Goal: Task Accomplishment & Management: Use online tool/utility

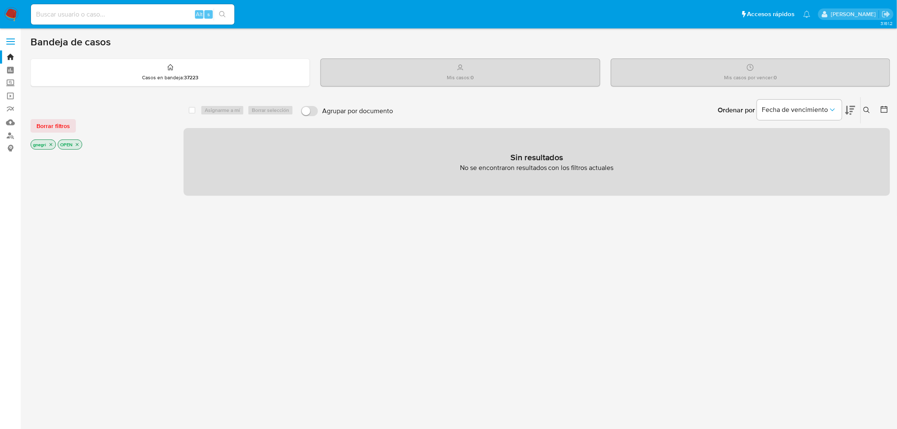
click at [48, 143] on icon "close-filter" at bounding box center [50, 144] width 5 height 5
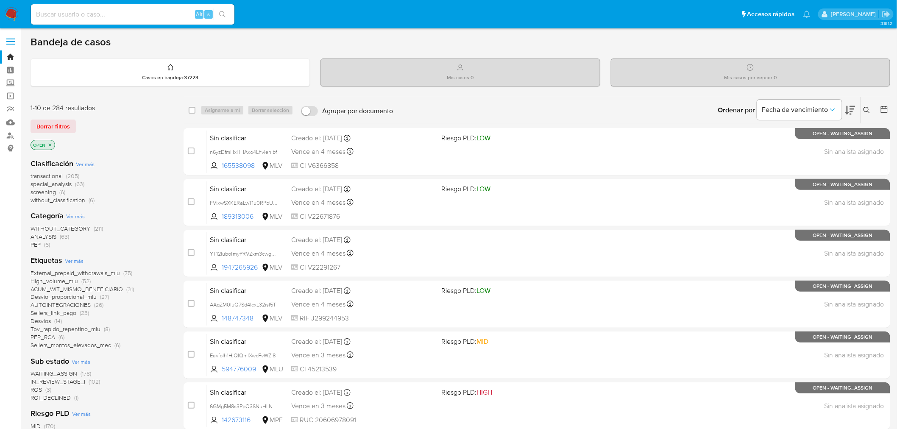
click at [48, 143] on icon "close-filter" at bounding box center [49, 144] width 5 height 5
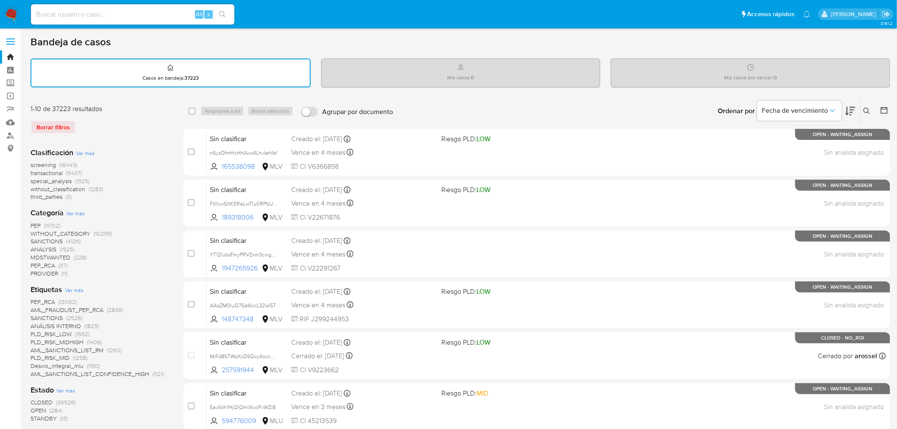
click at [884, 108] on icon at bounding box center [884, 110] width 8 height 8
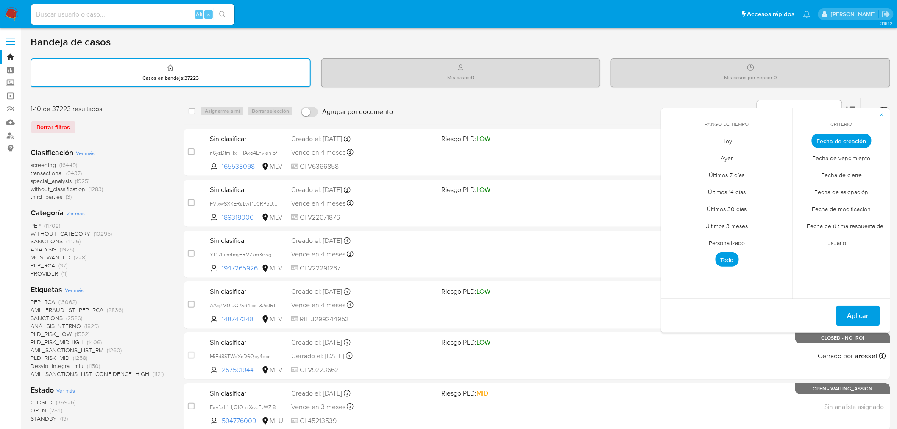
click at [742, 238] on span "Personalizado" at bounding box center [727, 242] width 54 height 17
click at [670, 156] on icon "Mes anterior" at bounding box center [674, 156] width 10 height 10
click at [677, 185] on button "1" at bounding box center [676, 188] width 14 height 14
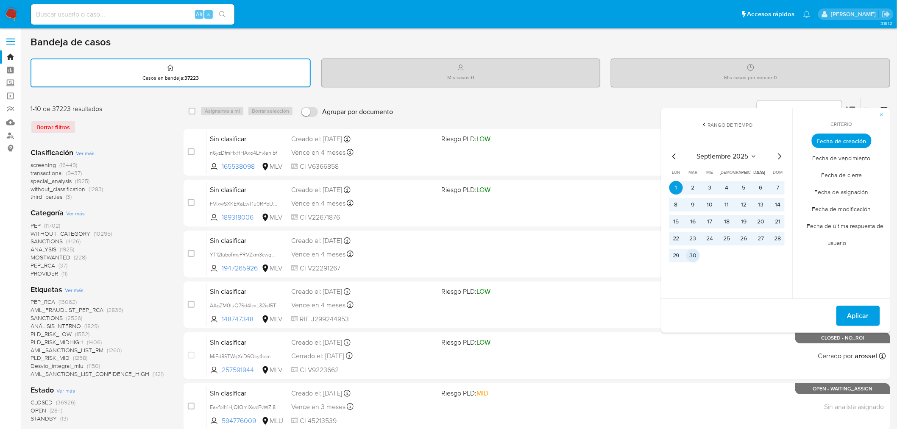
click at [695, 253] on button "30" at bounding box center [693, 256] width 14 height 14
click at [676, 155] on icon "Mes anterior" at bounding box center [674, 156] width 10 height 10
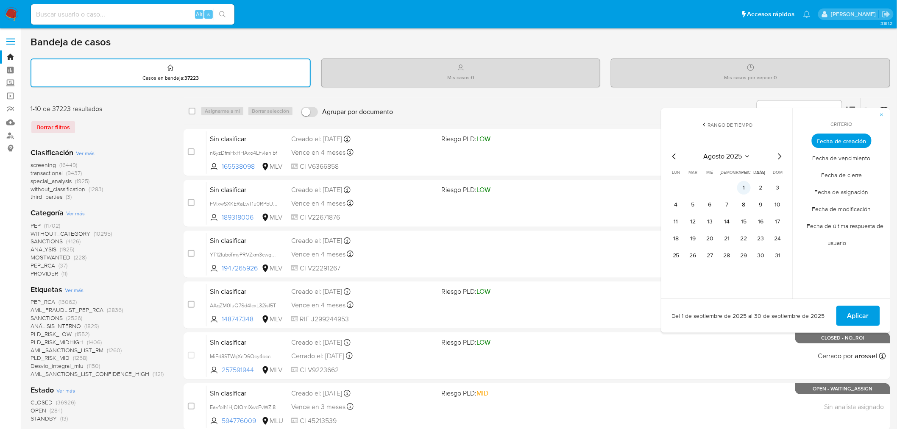
click at [737, 181] on td "1" at bounding box center [744, 188] width 14 height 14
click at [747, 188] on button "1" at bounding box center [744, 188] width 14 height 14
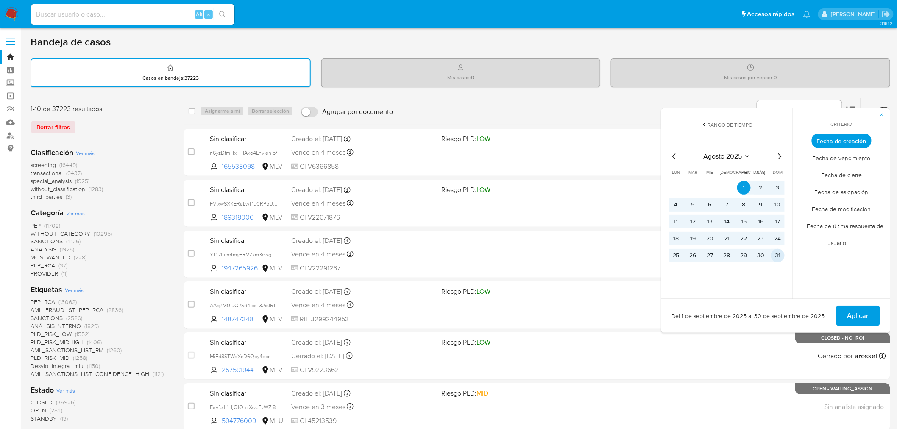
click at [783, 259] on td "31" at bounding box center [778, 256] width 14 height 14
click at [781, 256] on button "31" at bounding box center [778, 256] width 14 height 14
click at [853, 309] on span "Aplicar" at bounding box center [858, 315] width 22 height 19
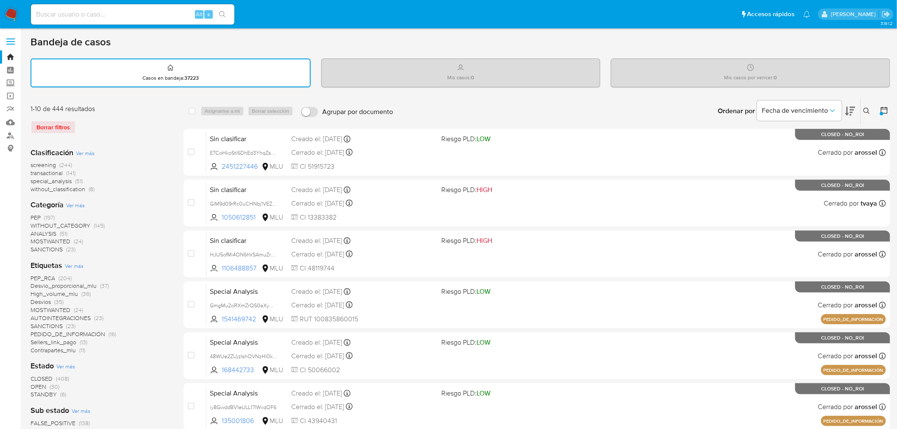
drag, startPoint x: 103, startPoint y: 179, endPoint x: 28, endPoint y: 177, distance: 75.0
click at [28, 177] on main "3.161.2" at bounding box center [448, 366] width 897 height 733
click at [108, 175] on div "screening (244) transactional (141) special_analysis (51) without_classificatio…" at bounding box center [100, 177] width 139 height 32
click at [53, 172] on span "transactional" at bounding box center [47, 173] width 32 height 8
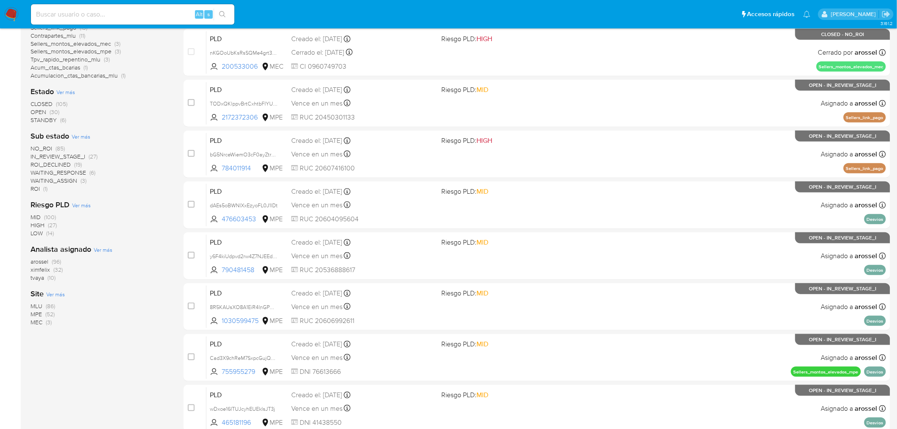
scroll to position [270, 0]
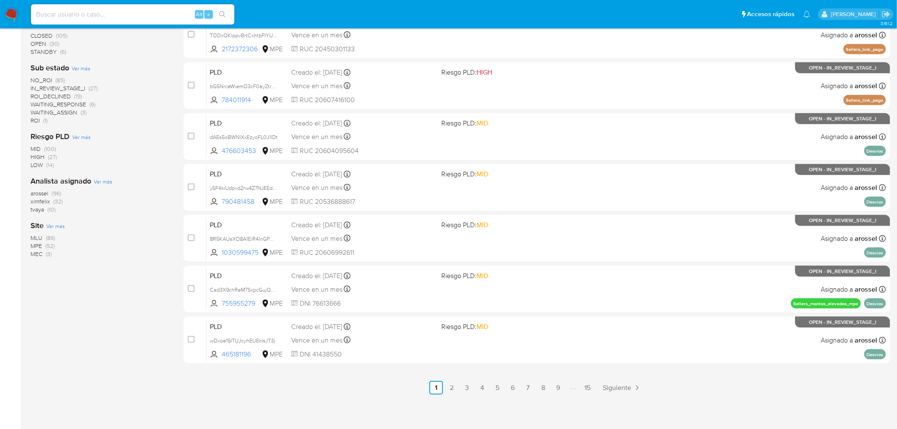
drag, startPoint x: 77, startPoint y: 243, endPoint x: 44, endPoint y: 247, distance: 32.9
click at [44, 247] on div "MLU (86) MPE (52) MEC (3)" at bounding box center [100, 246] width 139 height 24
drag, startPoint x: 61, startPoint y: 244, endPoint x: 26, endPoint y: 240, distance: 35.3
click at [26, 240] on main "3.161.2" at bounding box center [448, 80] width 897 height 701
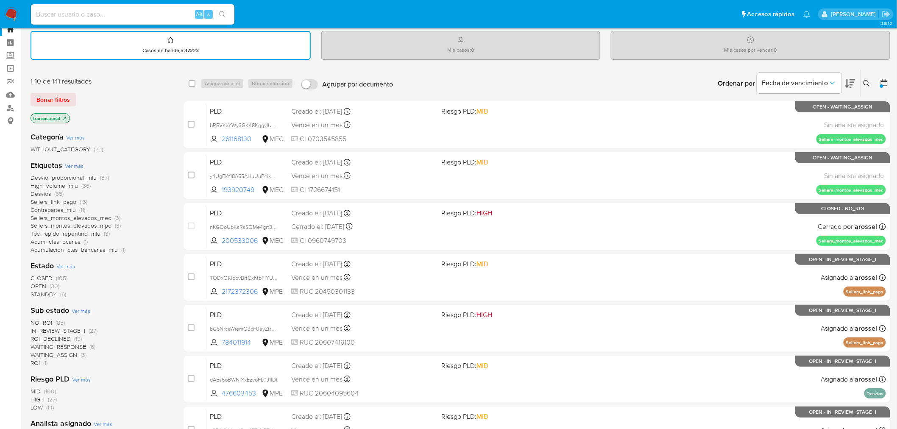
scroll to position [0, 0]
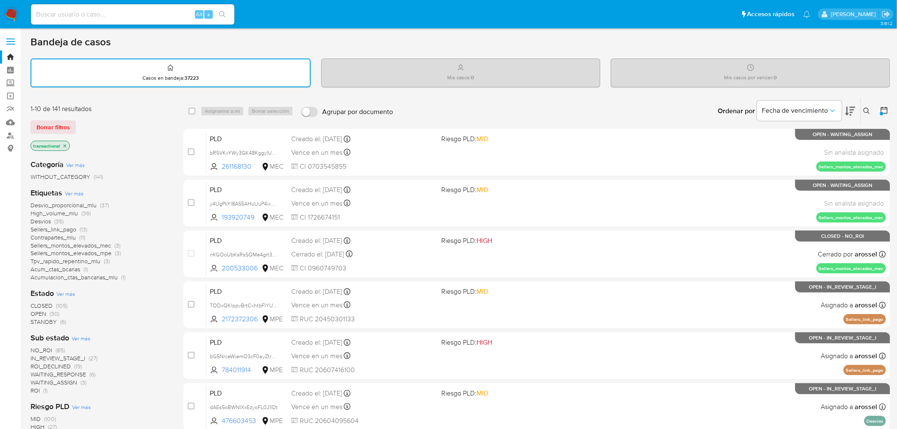
click at [65, 143] on icon "close-filter" at bounding box center [64, 145] width 5 height 5
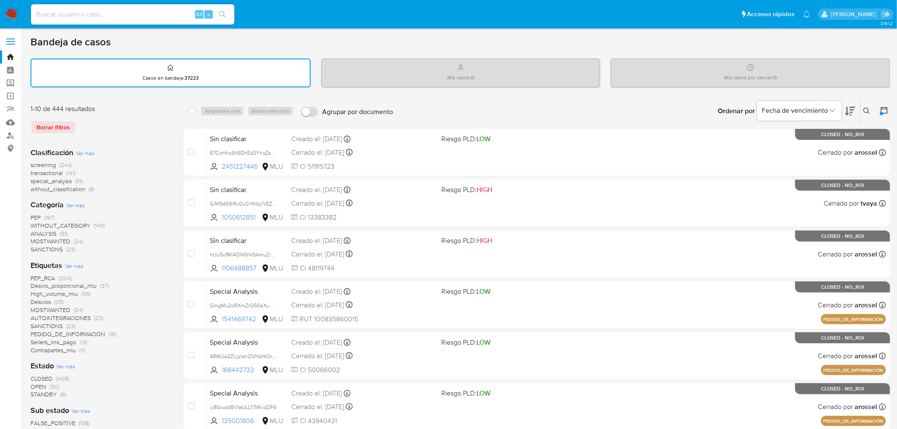
click at [879, 111] on div at bounding box center [882, 111] width 15 height 26
click at [882, 108] on icon at bounding box center [884, 110] width 8 height 8
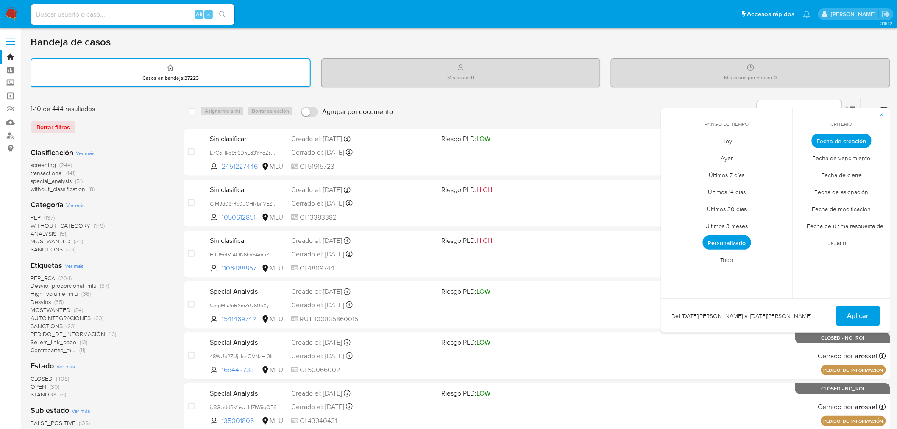
click at [742, 235] on span "Personalizado" at bounding box center [727, 242] width 48 height 14
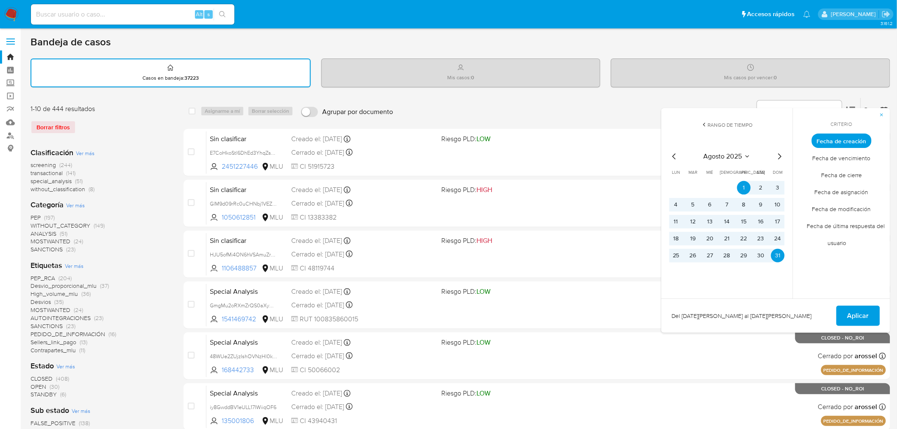
click at [780, 154] on icon "Mes siguiente" at bounding box center [779, 156] width 3 height 6
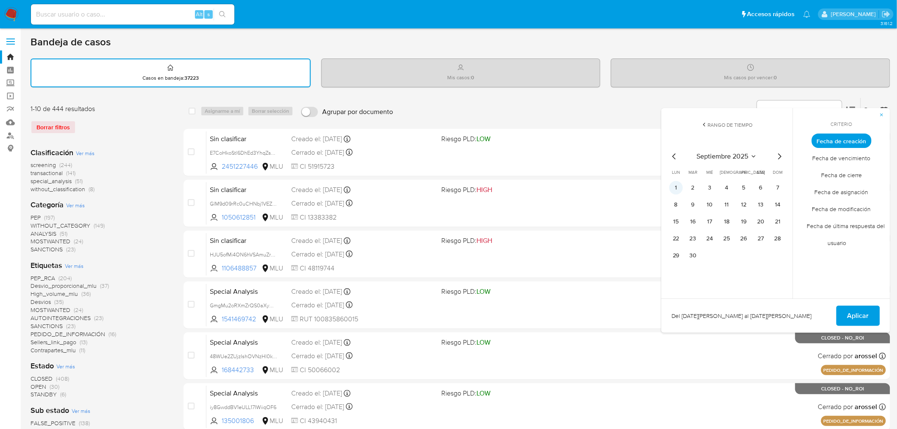
click at [675, 181] on button "1" at bounding box center [676, 188] width 14 height 14
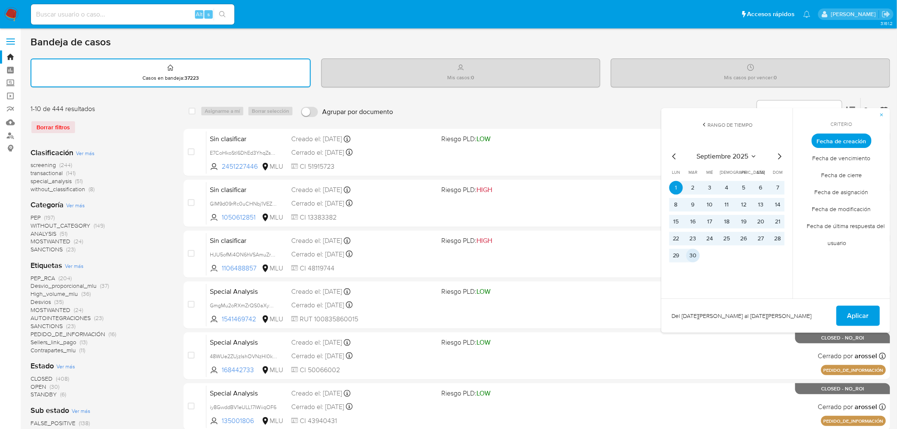
click at [692, 255] on button "30" at bounding box center [693, 256] width 14 height 14
click at [867, 307] on span "Aplicar" at bounding box center [858, 315] width 22 height 19
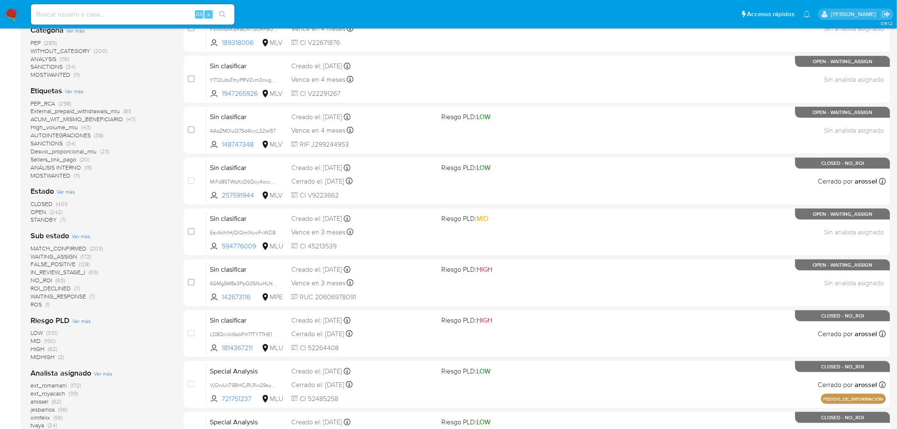
scroll to position [329, 0]
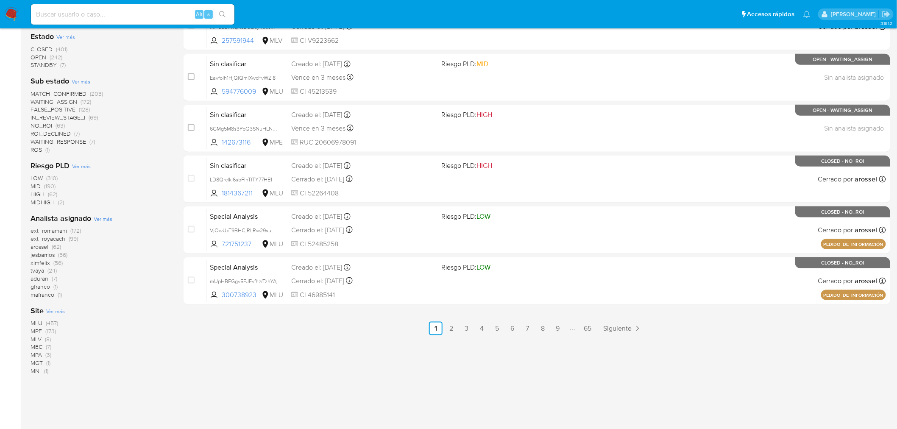
click at [109, 333] on div "MLU (457) MPE (173) MLV (8) MEC (7) MPA (3) MGT (1) MNI (1)" at bounding box center [100, 347] width 139 height 56
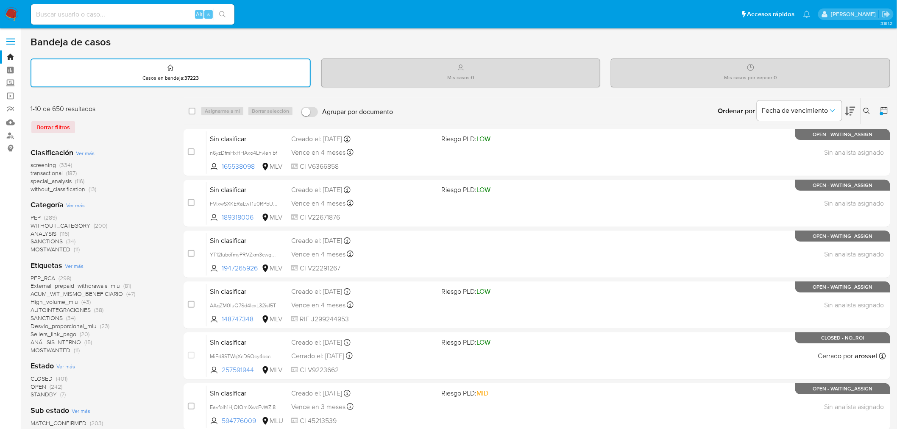
click at [56, 170] on span "transactional" at bounding box center [47, 173] width 32 height 8
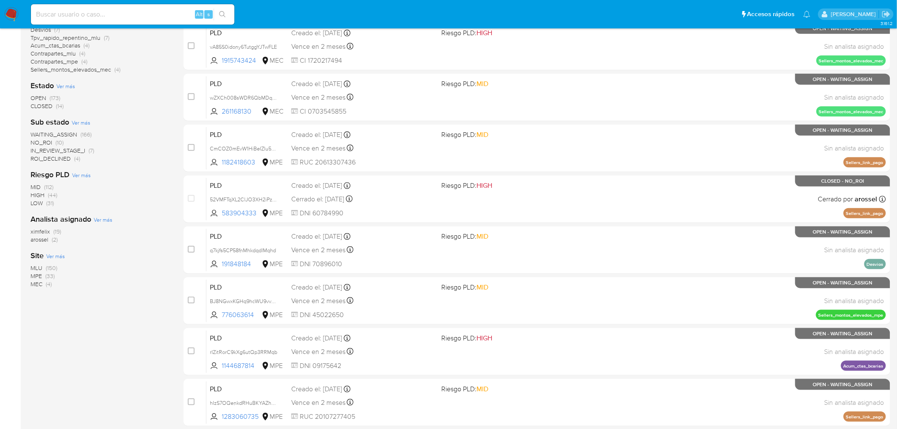
scroll to position [270, 0]
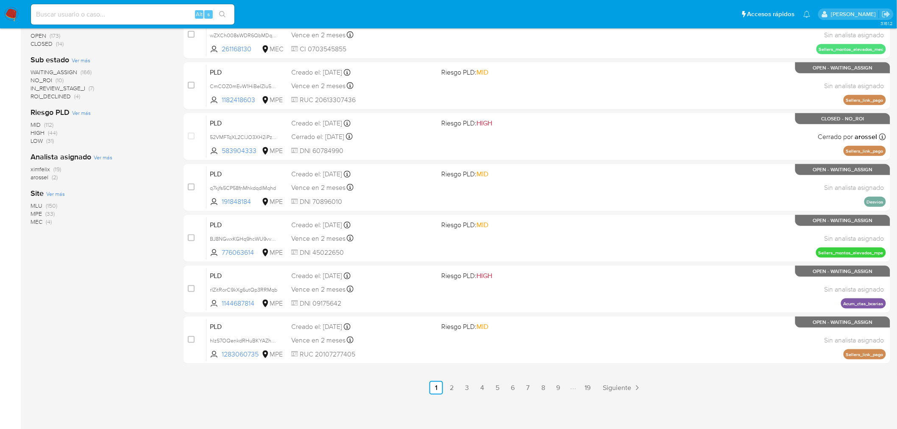
drag, startPoint x: 65, startPoint y: 206, endPoint x: 19, endPoint y: 206, distance: 46.6
click at [19, 206] on section "Bandeja Tablero Screening Búsqueda en Listas Watchlist Herramientas Operaciones…" at bounding box center [448, 80] width 897 height 701
click at [74, 214] on div "MLU (150) MPE (33) MEC (4)" at bounding box center [100, 214] width 139 height 24
click at [58, 214] on div "MLU (150) MPE (33) MEC (4)" at bounding box center [100, 214] width 139 height 24
click at [83, 214] on div "MLU (150) MPE (33) MEC (4)" at bounding box center [100, 214] width 139 height 24
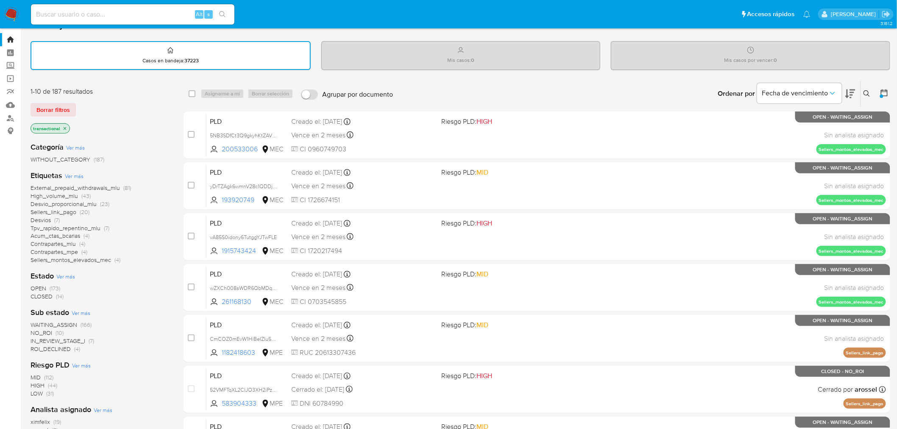
scroll to position [0, 0]
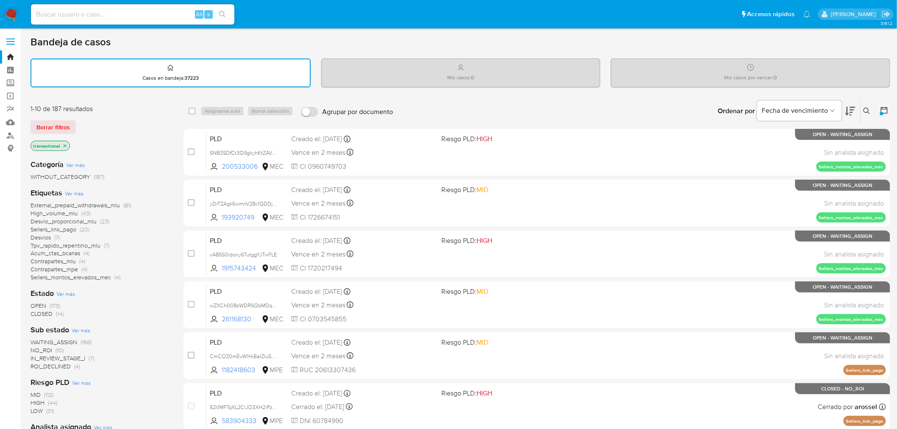
click at [66, 143] on icon "close-filter" at bounding box center [64, 145] width 5 height 5
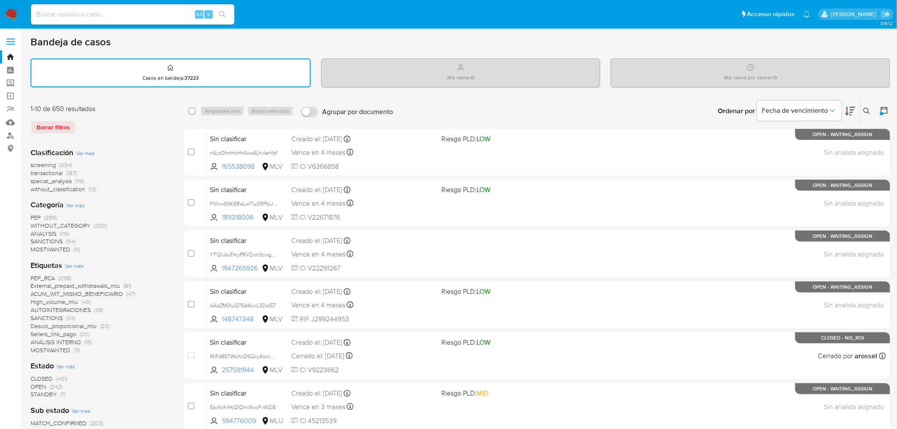
click at [883, 110] on icon at bounding box center [884, 110] width 8 height 8
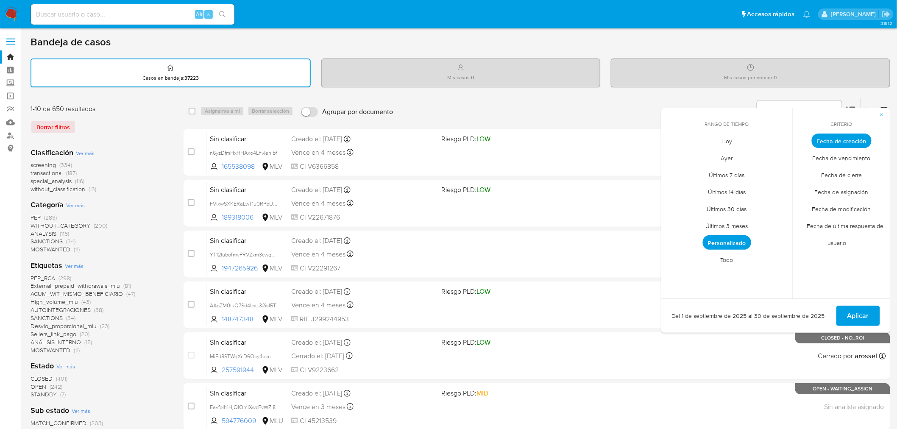
click at [739, 238] on span "Personalizado" at bounding box center [727, 242] width 48 height 14
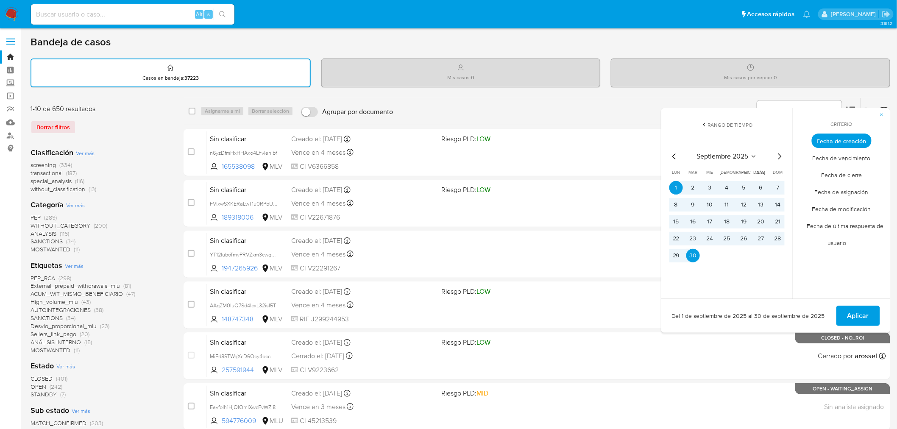
drag, startPoint x: 673, startPoint y: 155, endPoint x: 675, endPoint y: 159, distance: 4.4
click at [672, 156] on icon "Mes anterior" at bounding box center [674, 156] width 10 height 10
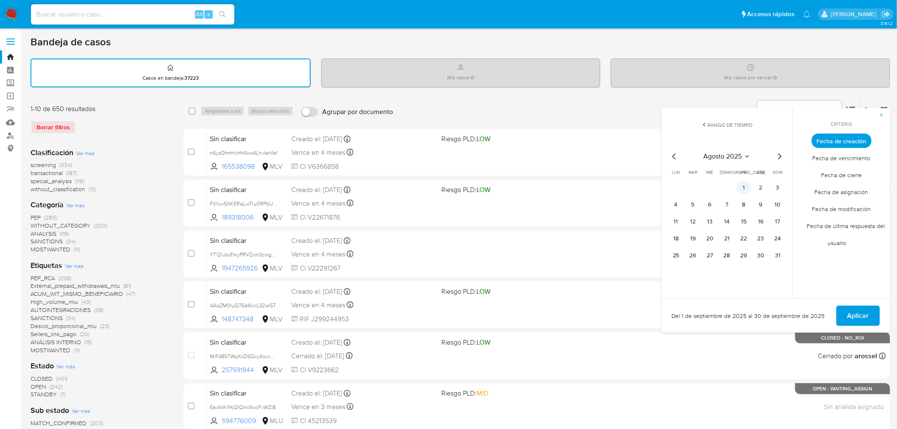
click at [737, 185] on button "1" at bounding box center [744, 188] width 14 height 14
click at [776, 257] on button "31" at bounding box center [778, 256] width 14 height 14
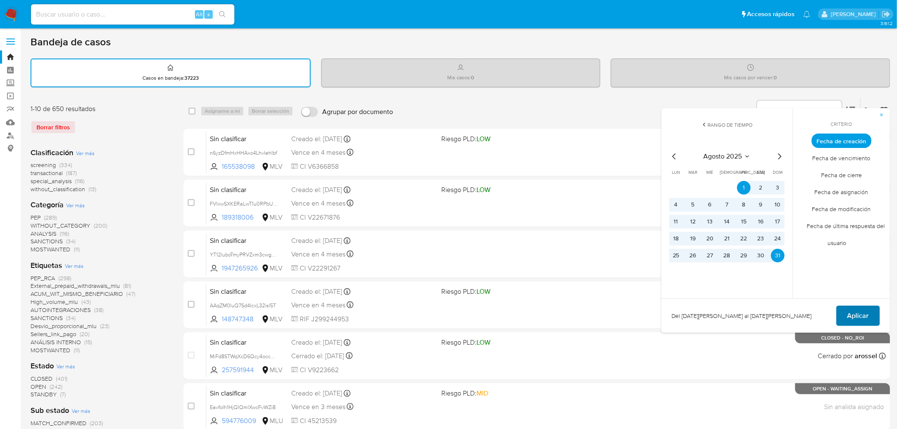
click at [845, 314] on button "Aplicar" at bounding box center [858, 316] width 44 height 20
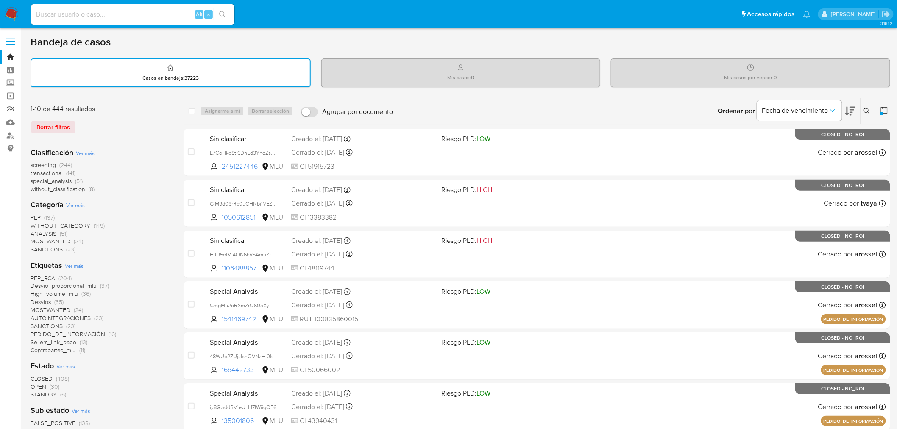
click at [14, 112] on link "Reportes" at bounding box center [50, 109] width 101 height 13
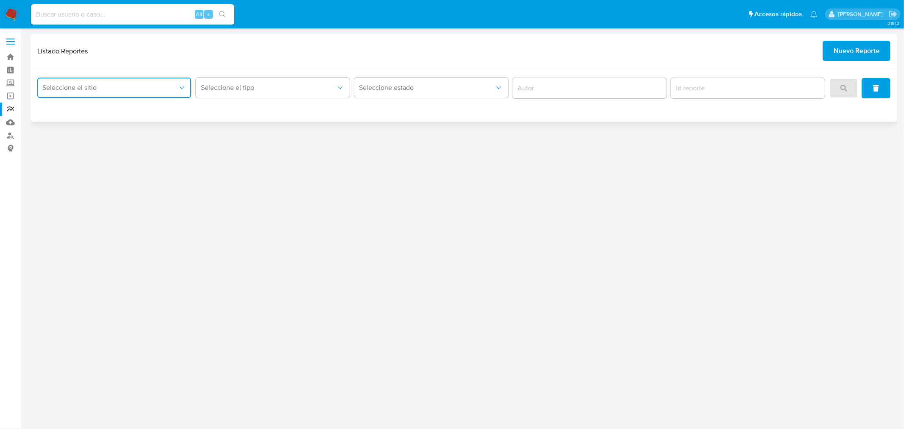
click at [159, 98] on div "Seleccione el sitio" at bounding box center [114, 88] width 154 height 26
click at [158, 87] on span "Seleccione el sitio" at bounding box center [109, 87] width 135 height 8
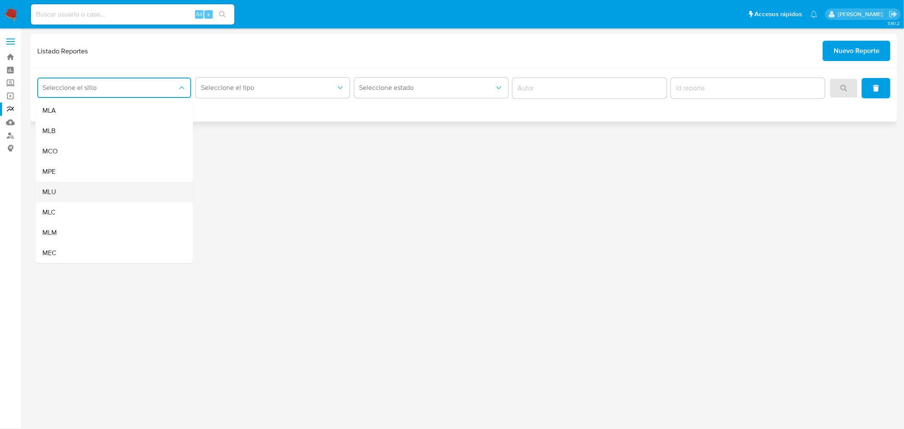
click at [115, 192] on div "MLU" at bounding box center [111, 192] width 139 height 20
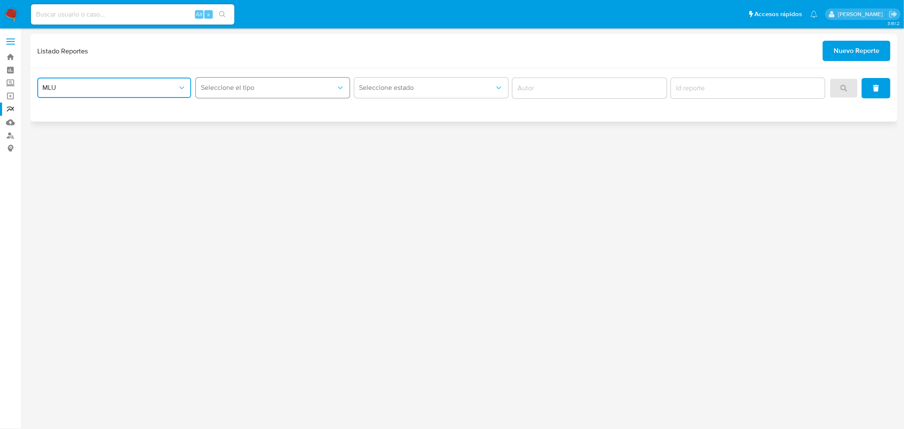
click at [264, 84] on span "Seleccione el tipo" at bounding box center [268, 87] width 135 height 8
click at [264, 109] on div "Circunstanciado" at bounding box center [269, 110] width 139 height 20
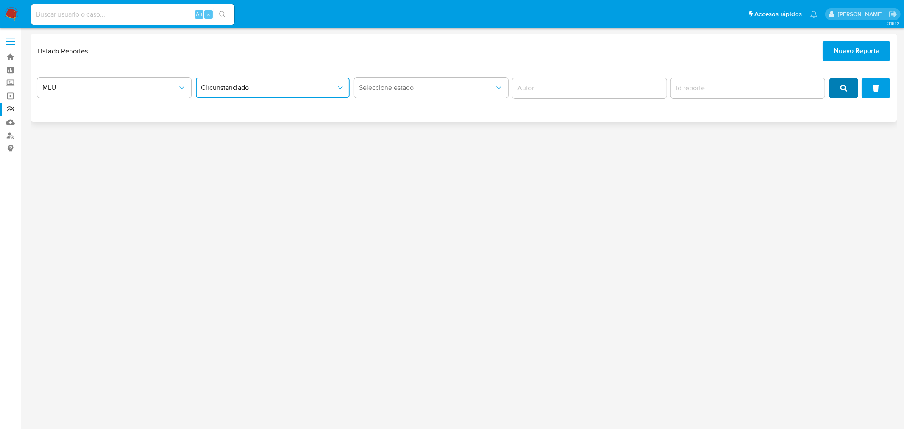
click at [838, 86] on button "search" at bounding box center [843, 88] width 29 height 20
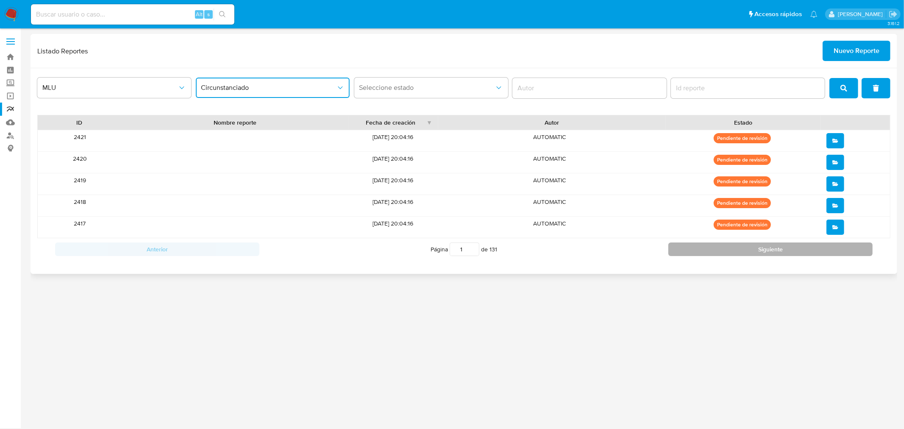
click at [696, 248] on button "Siguiente" at bounding box center [770, 249] width 204 height 14
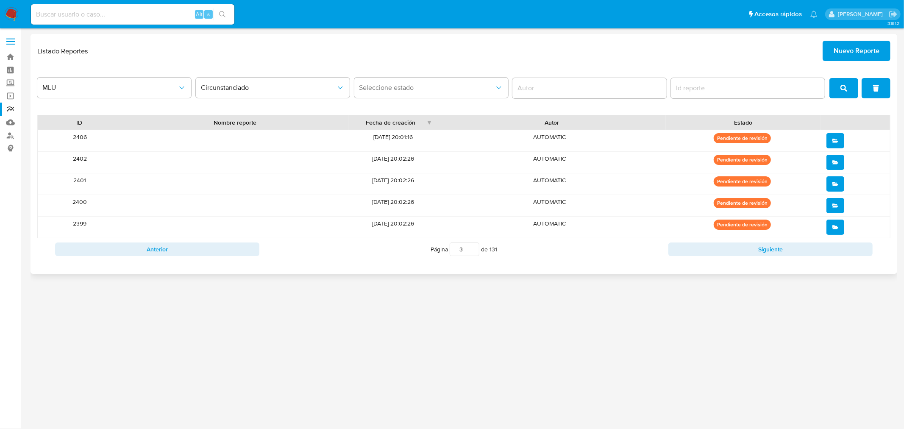
click at [716, 257] on div "Anterior Página 3 de 131 Siguiente" at bounding box center [463, 249] width 853 height 22
click at [720, 249] on button "Siguiente" at bounding box center [770, 249] width 204 height 14
type input "4"
